Goal: Task Accomplishment & Management: Use online tool/utility

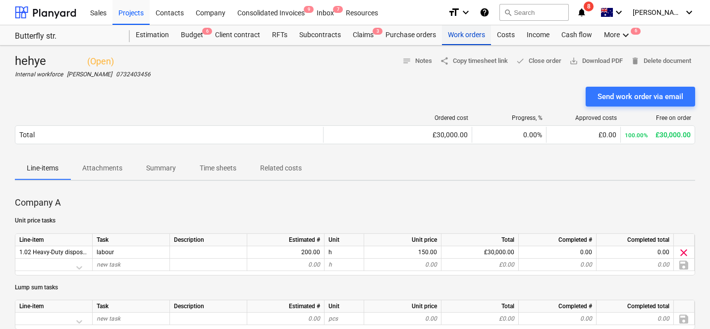
click at [472, 41] on div "Work orders" at bounding box center [466, 35] width 49 height 20
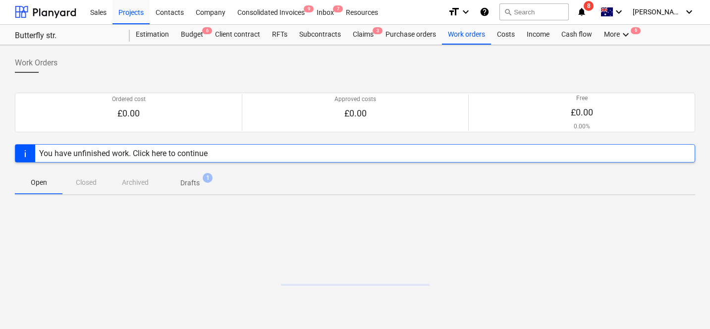
scroll to position [75, 0]
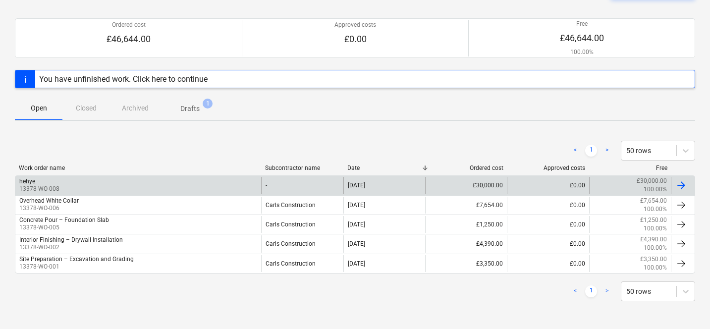
click at [185, 179] on div "hehye 13378-WO-008" at bounding box center [138, 185] width 246 height 17
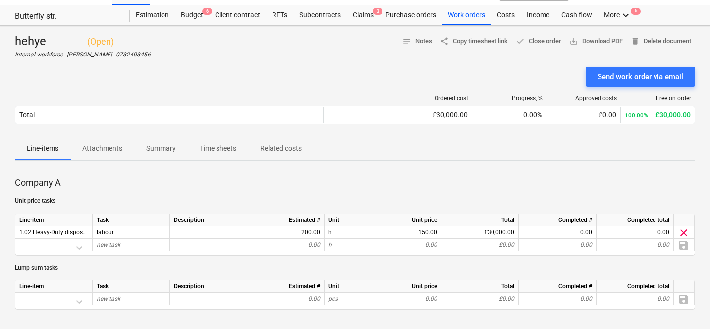
scroll to position [6, 0]
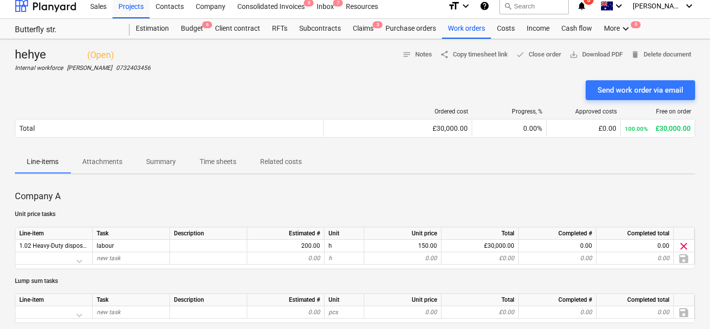
click at [285, 161] on p "Related costs" at bounding box center [281, 162] width 42 height 10
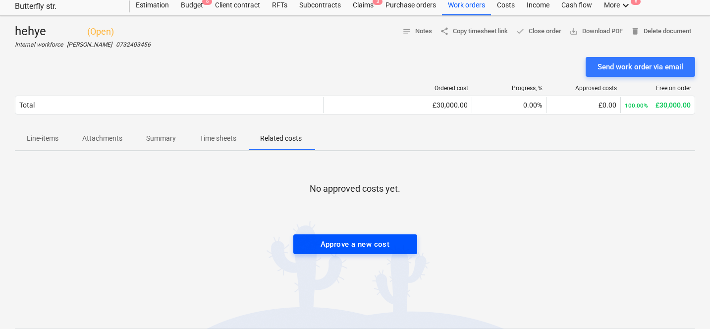
scroll to position [44, 0]
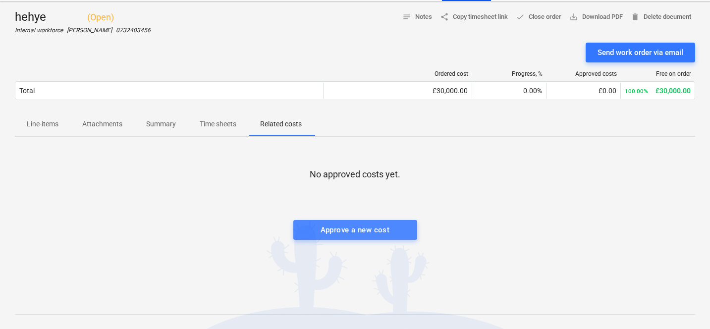
click at [384, 238] on button "Approve a new cost" at bounding box center [355, 230] width 124 height 20
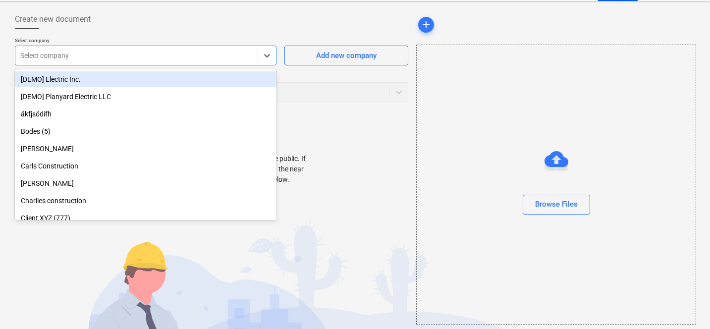
click at [185, 52] on div at bounding box center [136, 56] width 232 height 10
click at [176, 38] on p "Select company" at bounding box center [146, 41] width 262 height 8
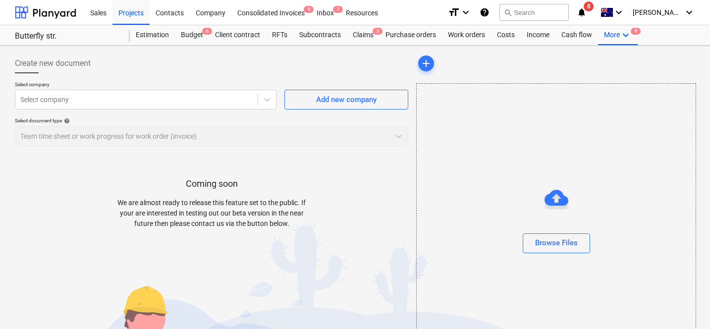
click at [215, 138] on div "Select document type help Team time sheet or work progress for work order (invo…" at bounding box center [211, 131] width 393 height 28
click at [129, 14] on div "Projects" at bounding box center [130, 12] width 37 height 25
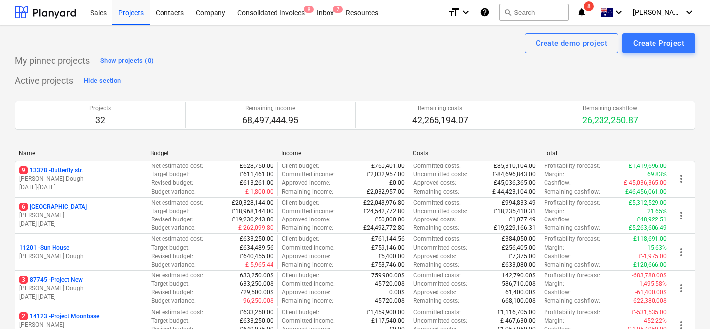
click at [603, 9] on div "Getting notes failed" at bounding box center [571, 10] width 268 height 21
